Goal: Complete application form

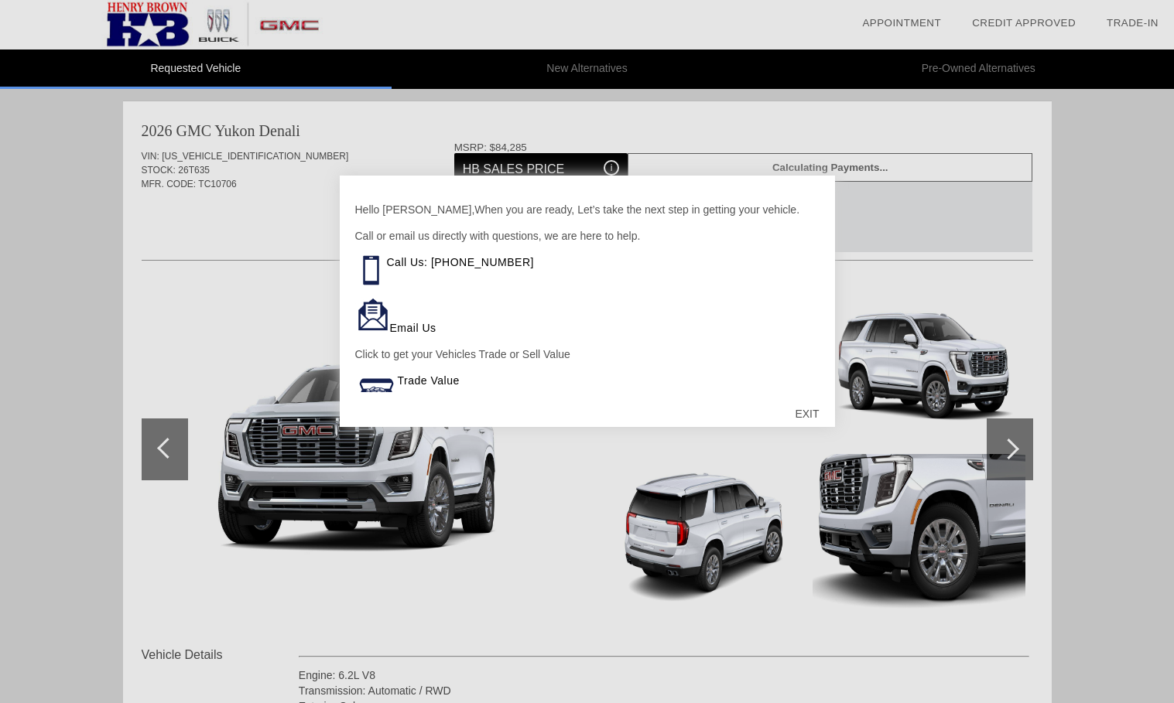
click at [805, 415] on div "EXIT" at bounding box center [806, 414] width 55 height 46
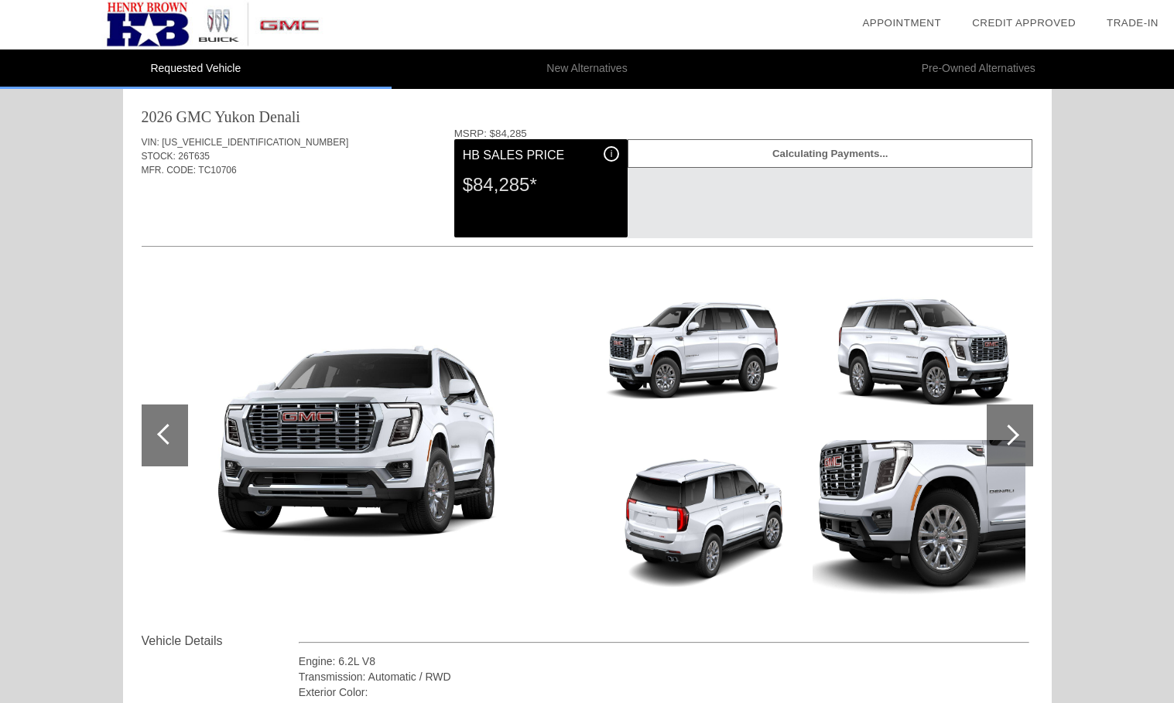
scroll to position [16, 0]
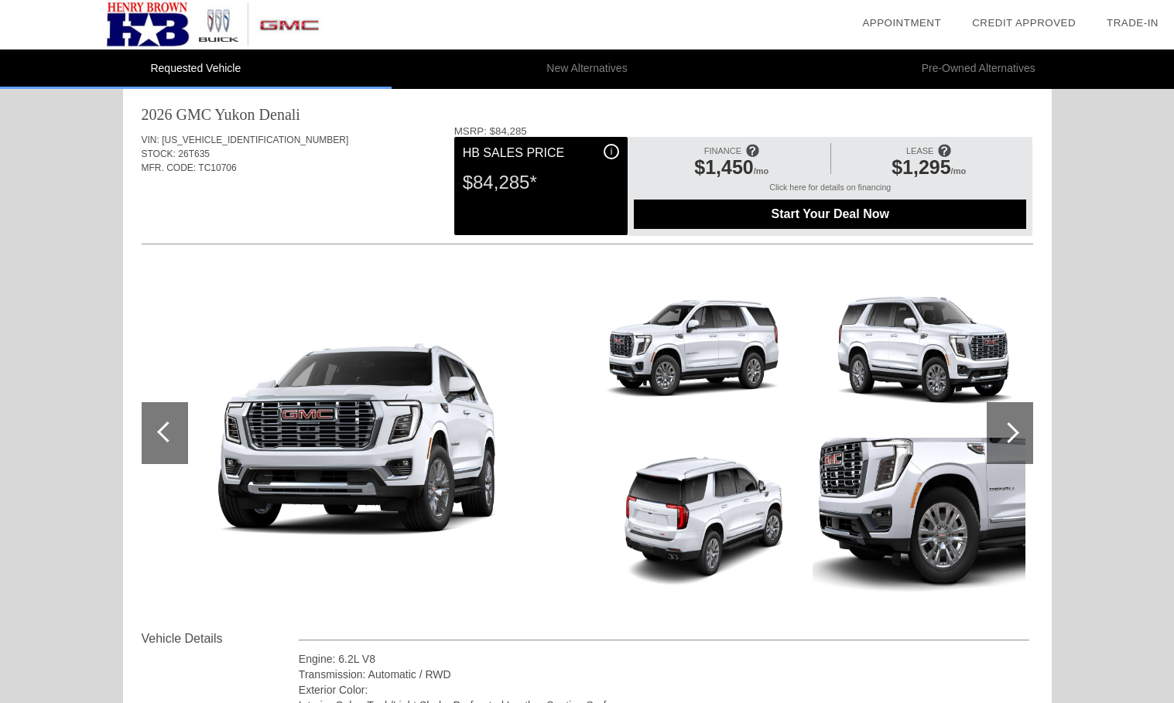
click at [165, 428] on div at bounding box center [167, 432] width 21 height 21
click at [1012, 439] on div at bounding box center [1009, 433] width 46 height 62
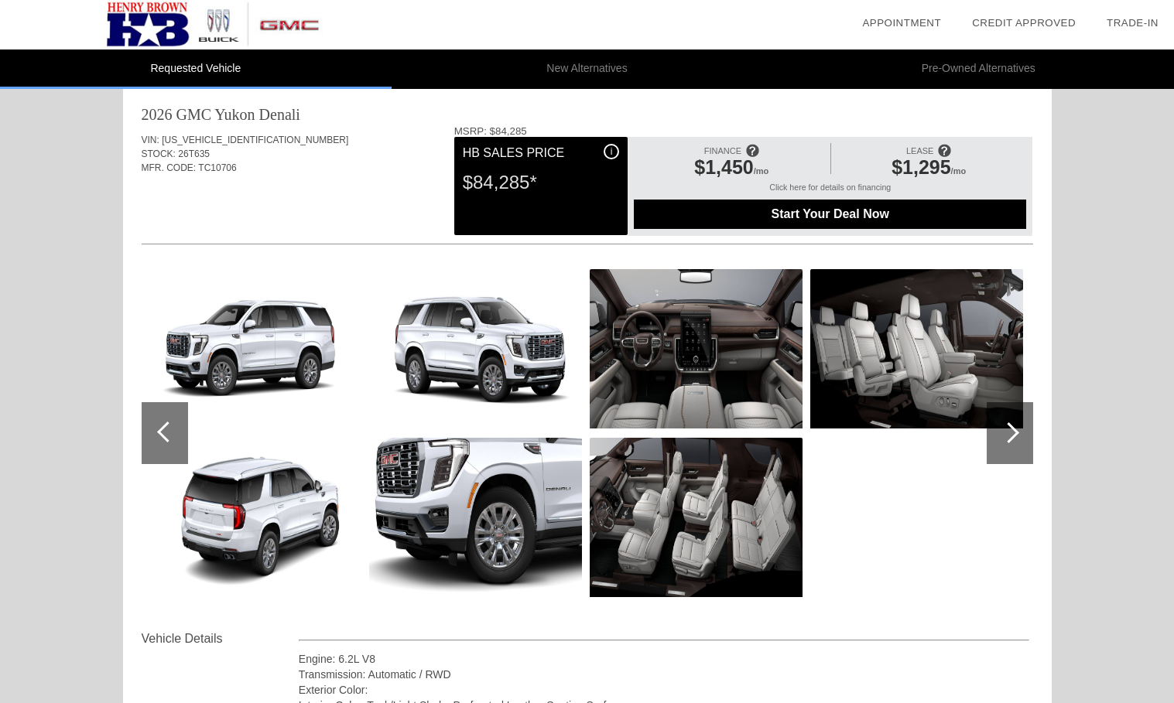
click at [1012, 439] on div at bounding box center [1009, 433] width 46 height 62
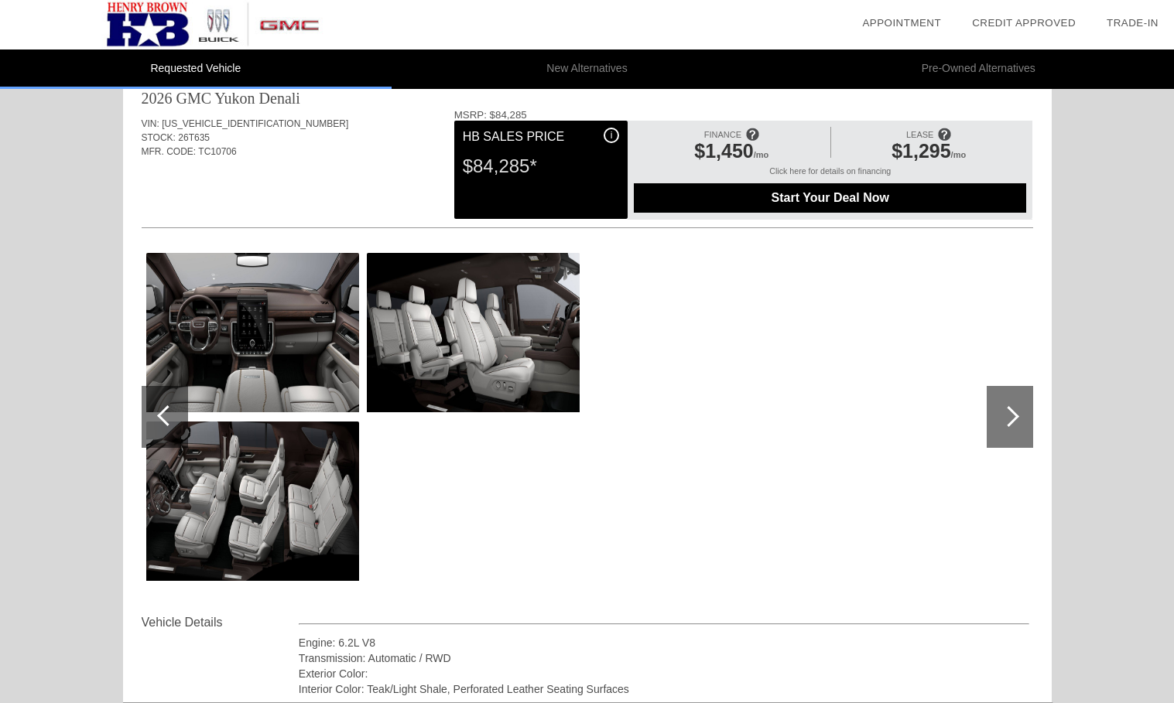
scroll to position [22, 0]
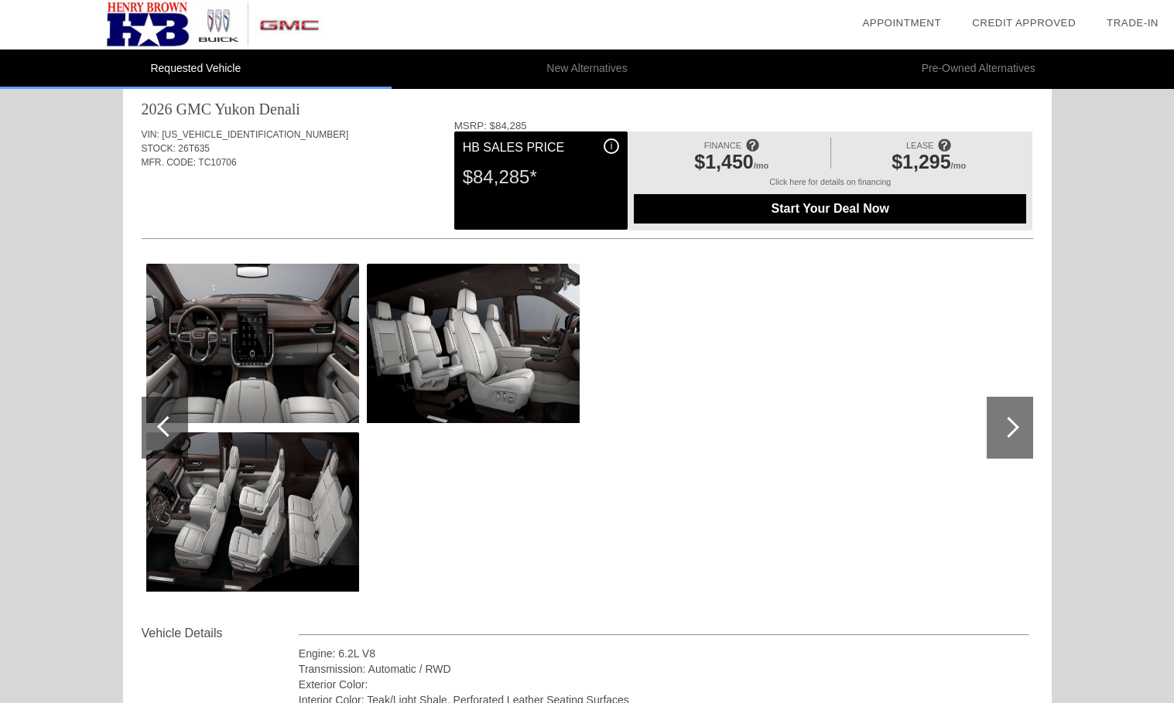
click at [241, 330] on img at bounding box center [252, 343] width 213 height 159
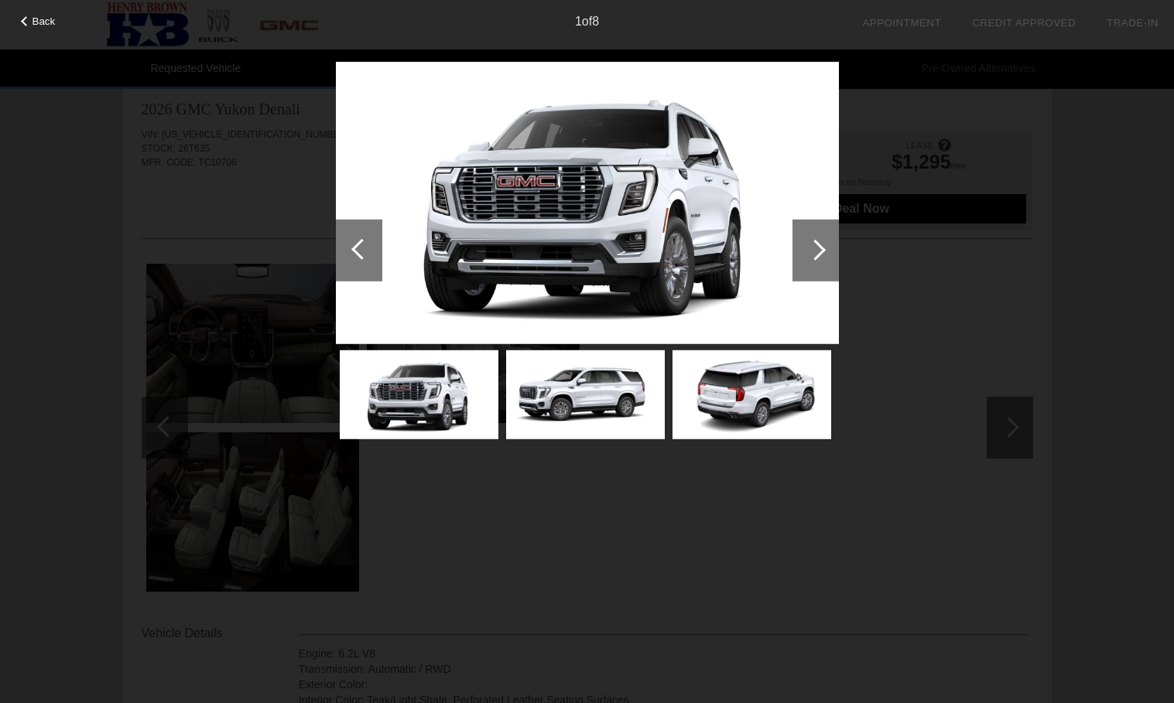
click at [810, 258] on div at bounding box center [815, 250] width 46 height 62
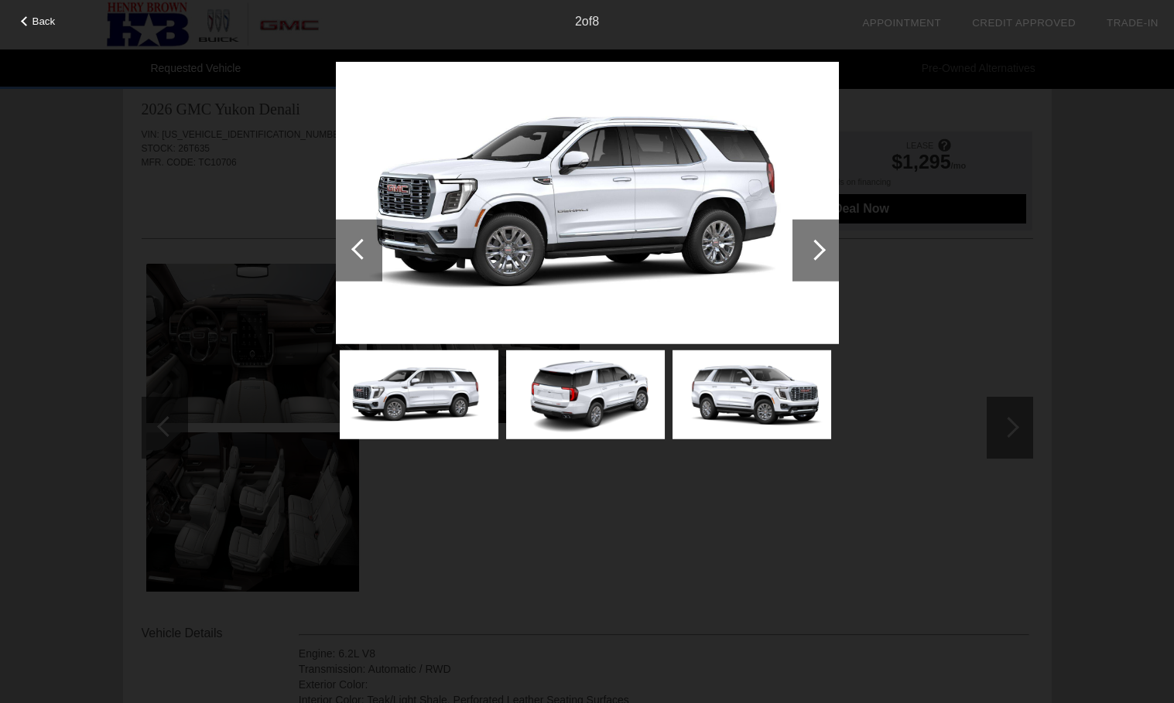
click at [810, 258] on div at bounding box center [815, 250] width 46 height 62
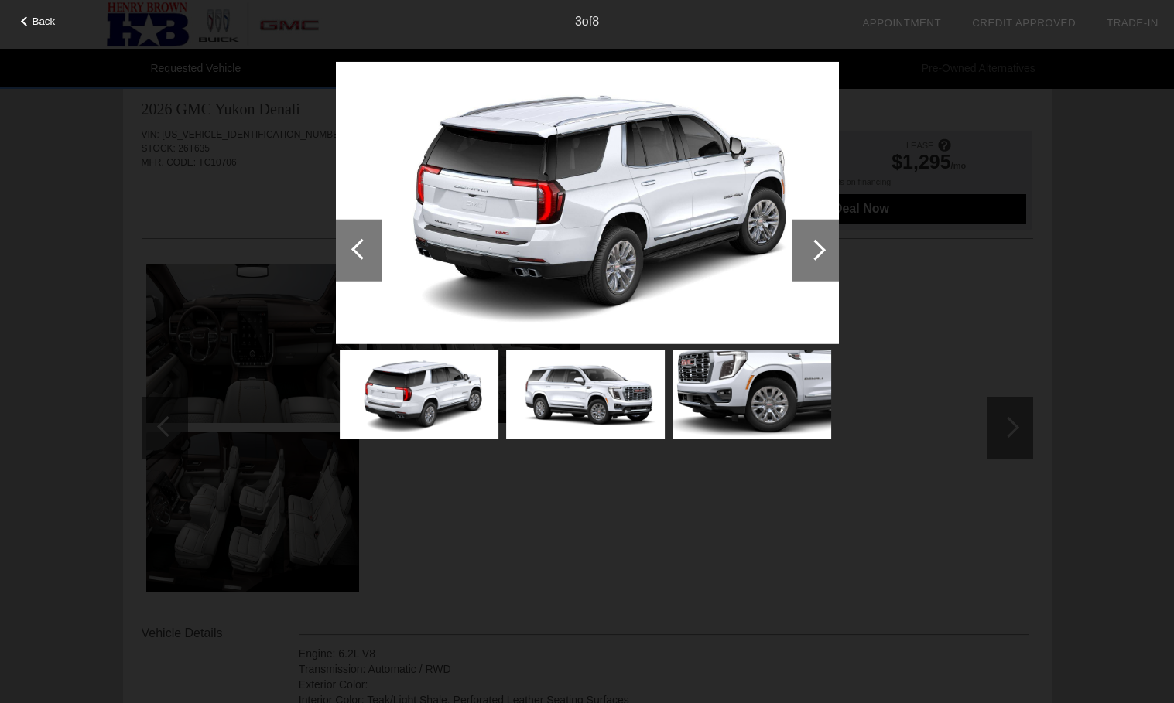
click at [810, 258] on div at bounding box center [815, 250] width 46 height 62
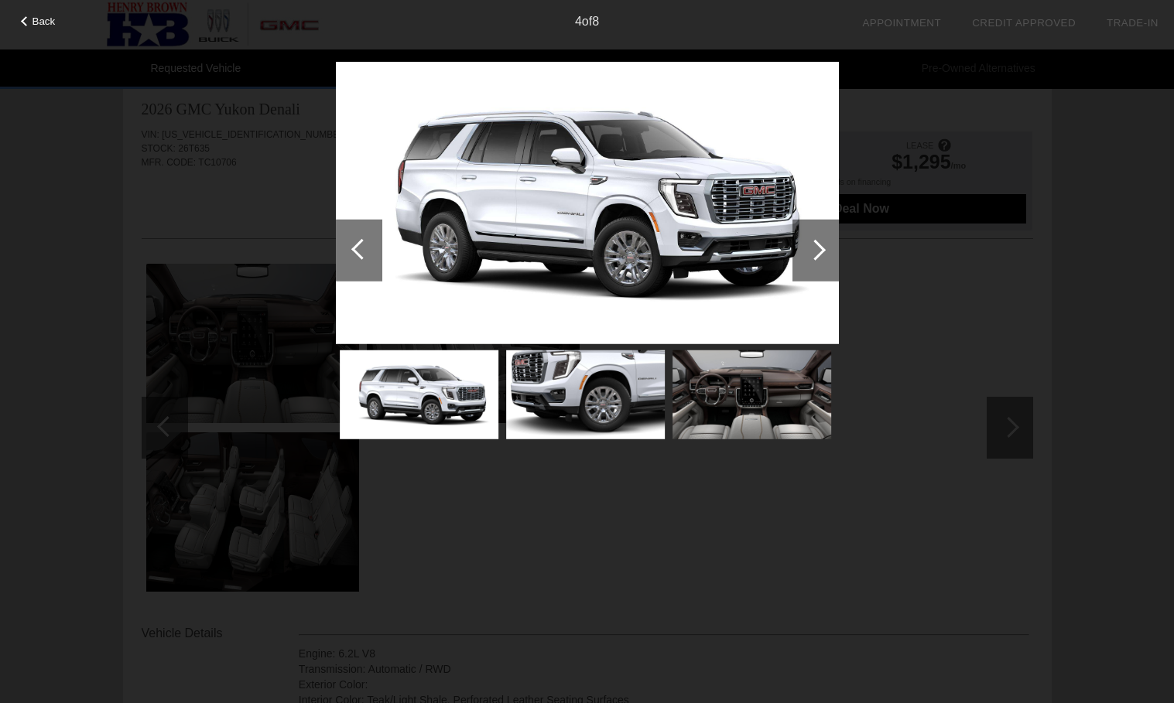
click at [810, 257] on div at bounding box center [815, 250] width 46 height 62
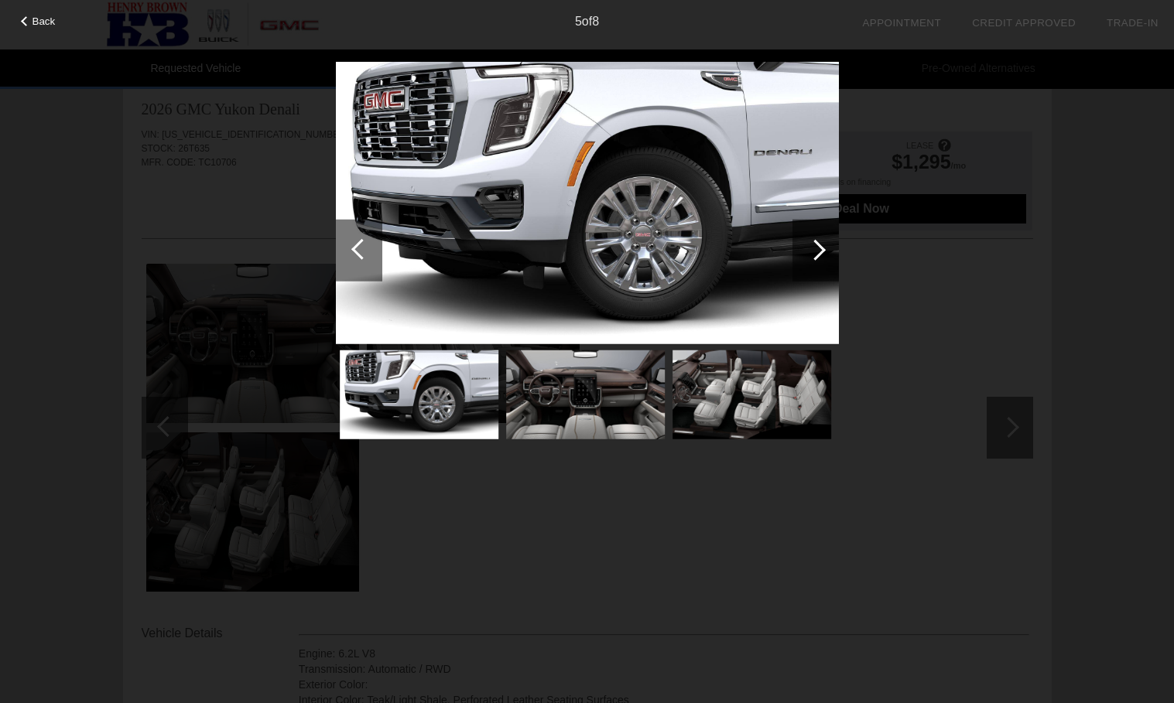
click at [576, 414] on img at bounding box center [585, 394] width 159 height 89
click at [604, 382] on img at bounding box center [585, 394] width 159 height 89
click at [819, 251] on div at bounding box center [815, 249] width 21 height 21
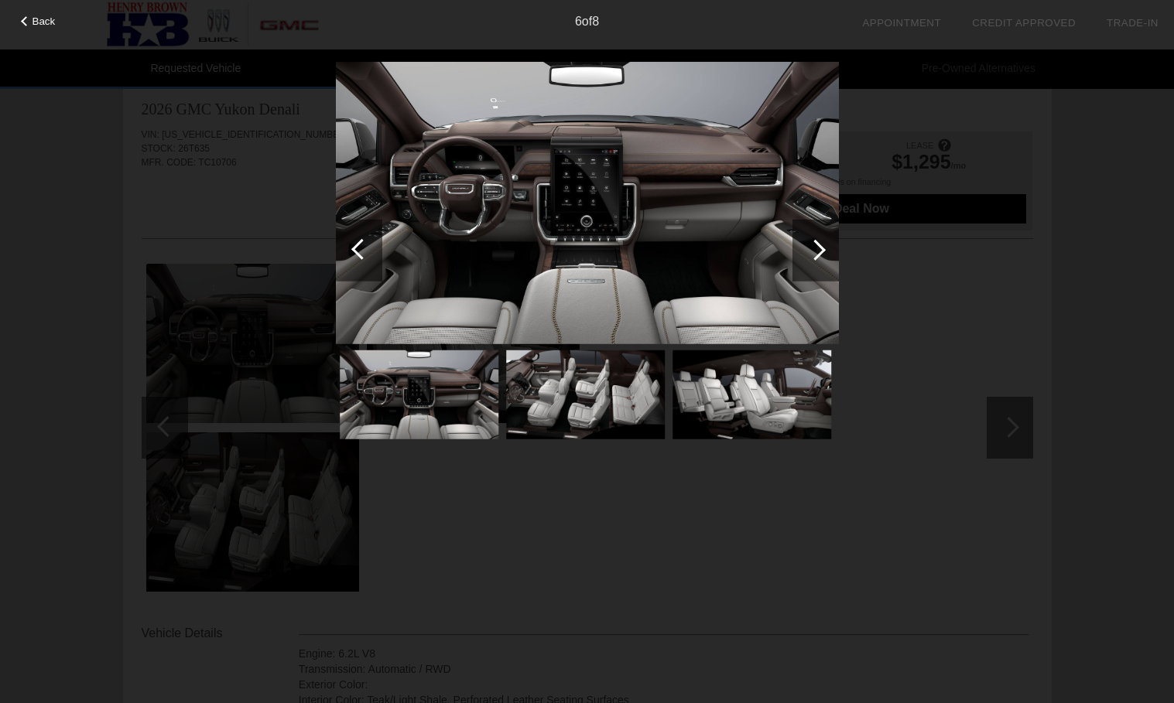
click at [819, 249] on div at bounding box center [815, 249] width 21 height 21
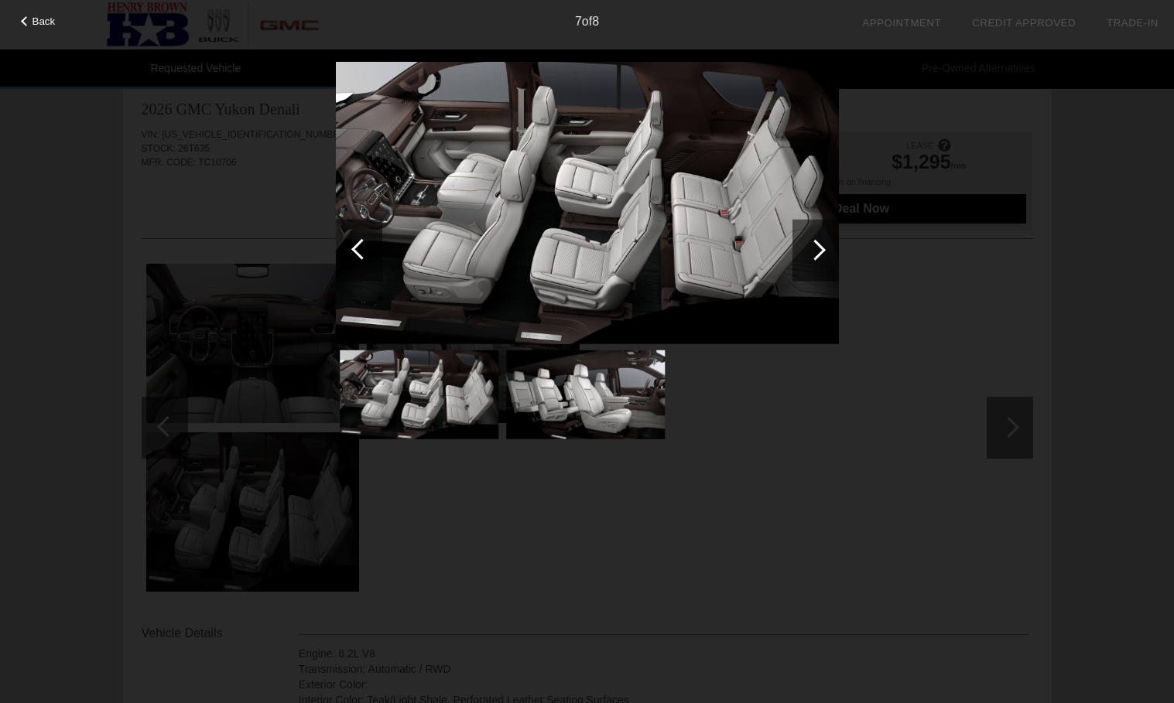
click at [358, 248] on div at bounding box center [361, 248] width 21 height 21
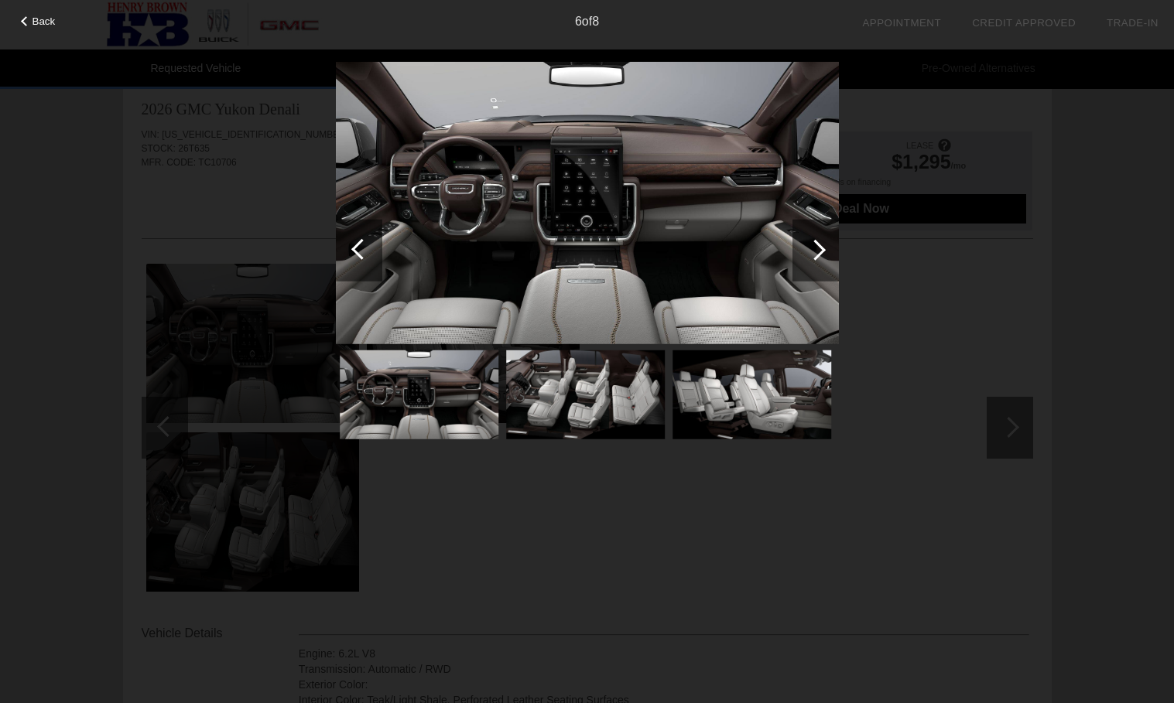
scroll to position [7, 0]
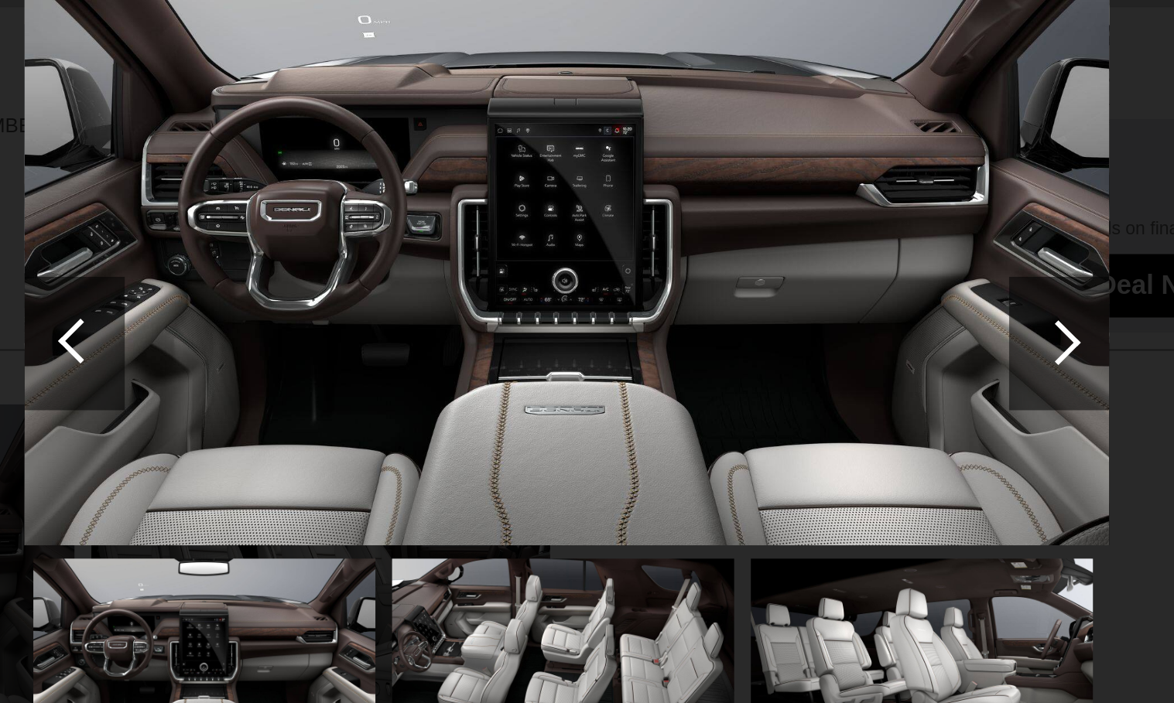
click at [805, 239] on div at bounding box center [815, 249] width 21 height 21
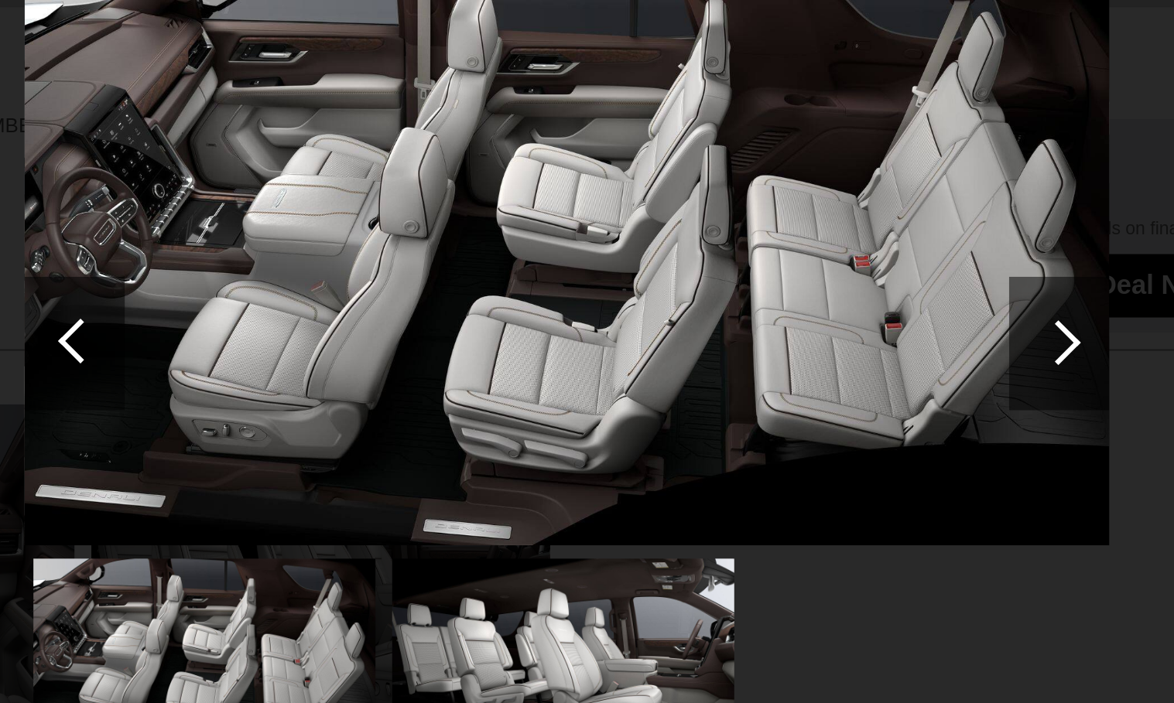
click at [805, 239] on div at bounding box center [815, 249] width 21 height 21
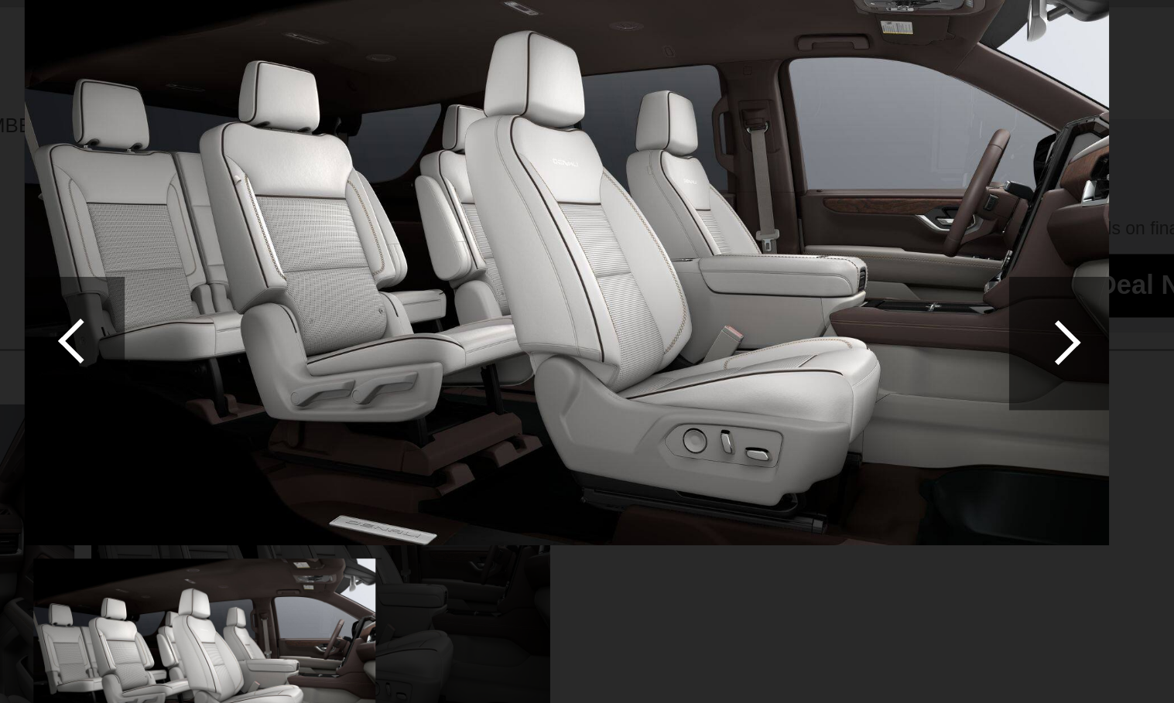
click at [805, 239] on div at bounding box center [815, 249] width 21 height 21
click at [351, 238] on div at bounding box center [361, 248] width 21 height 21
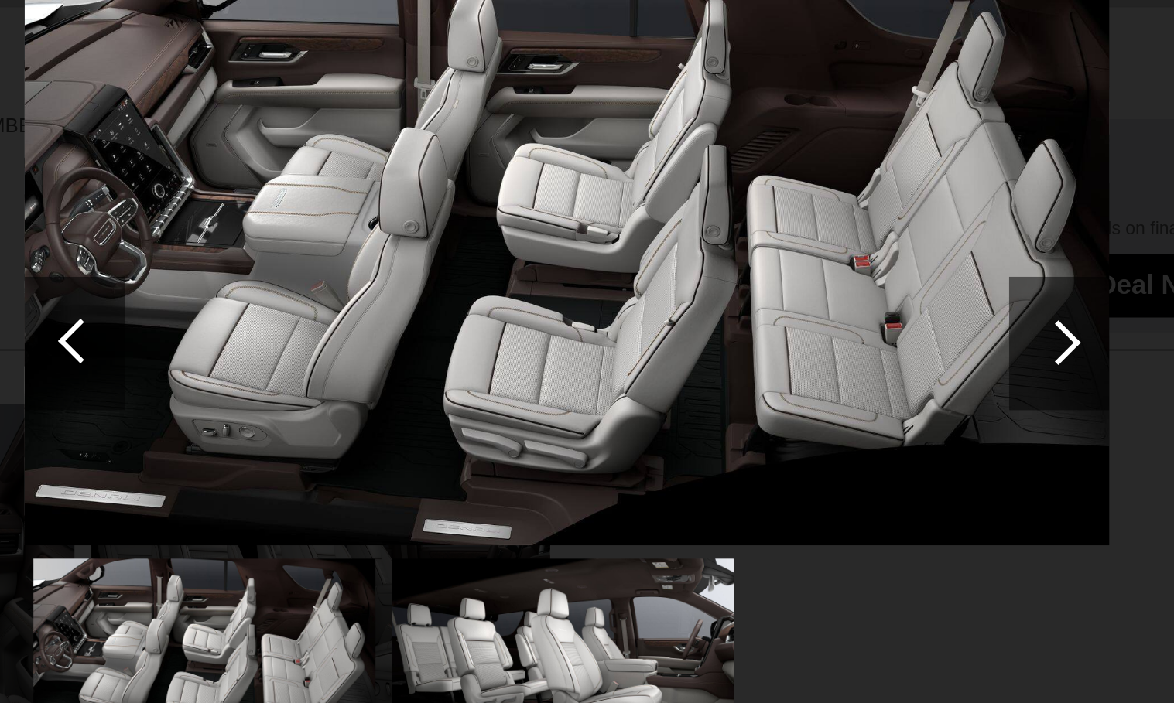
click at [351, 238] on div at bounding box center [361, 248] width 21 height 21
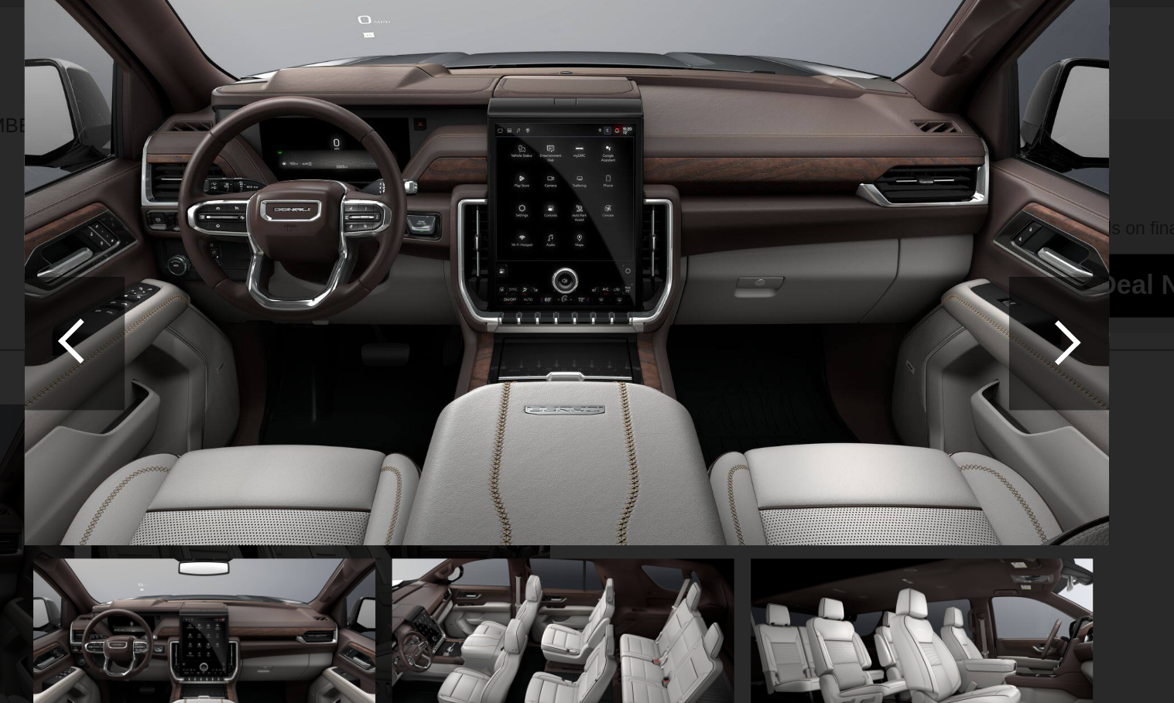
click at [351, 238] on div at bounding box center [361, 248] width 21 height 21
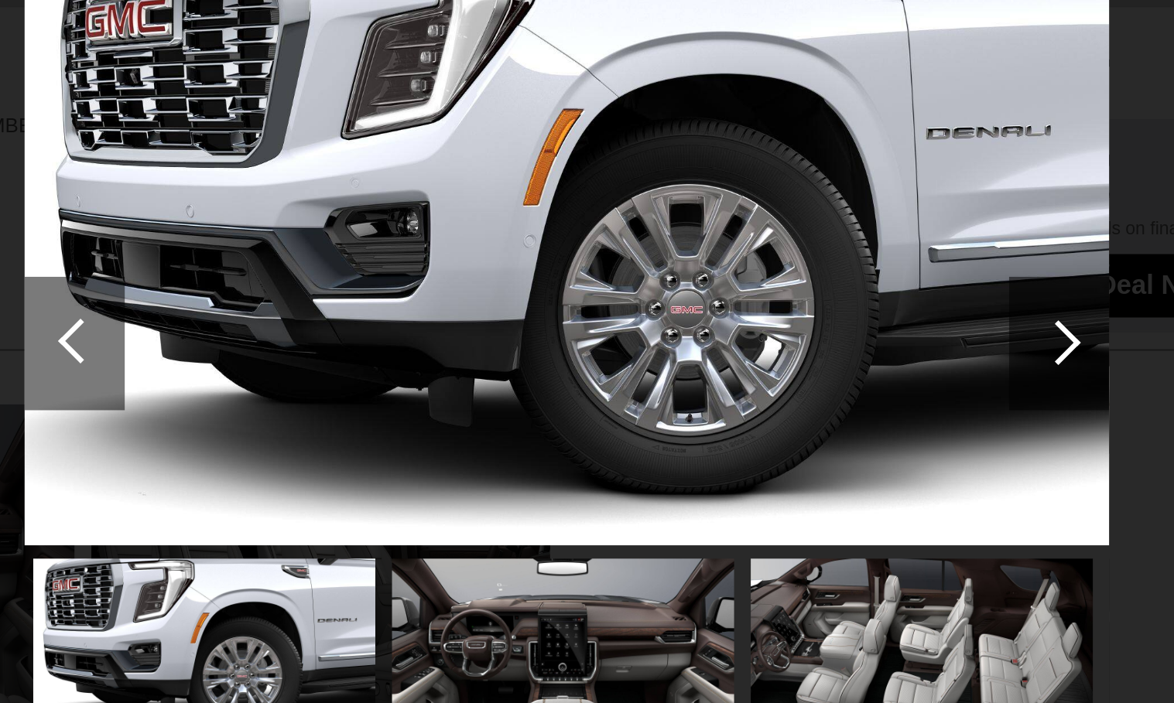
click at [351, 238] on div at bounding box center [361, 248] width 21 height 21
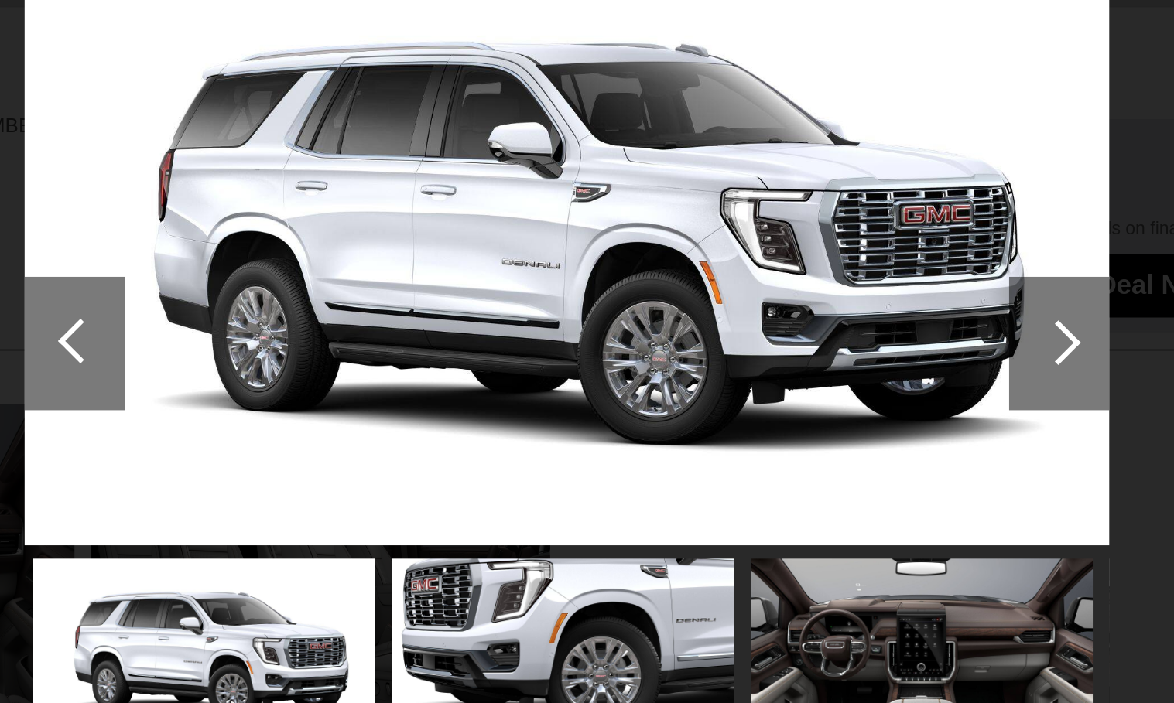
click at [351, 238] on div at bounding box center [361, 248] width 21 height 21
